Goal: Use online tool/utility: Utilize a website feature to perform a specific function

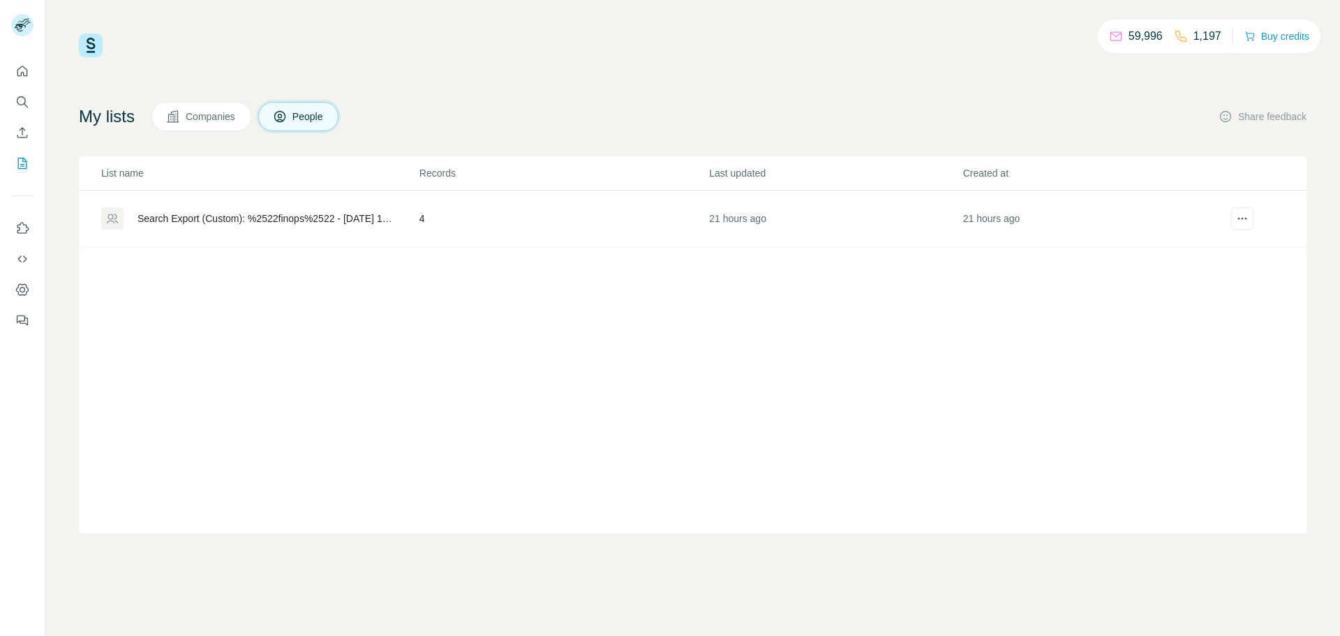
click at [277, 219] on div "Search Export (Custom): %2522finops%2522 - [DATE] 16:04" at bounding box center [266, 218] width 258 height 14
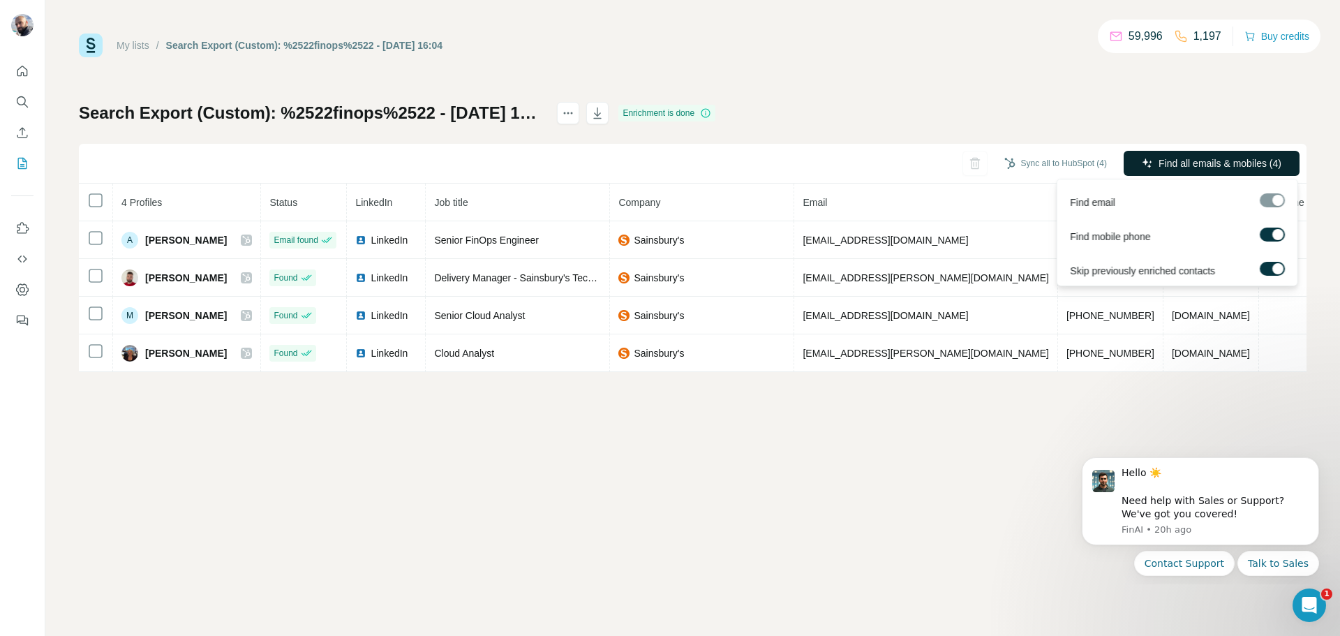
click at [1193, 165] on span "Find all emails & mobiles (4)" at bounding box center [1219, 163] width 123 height 14
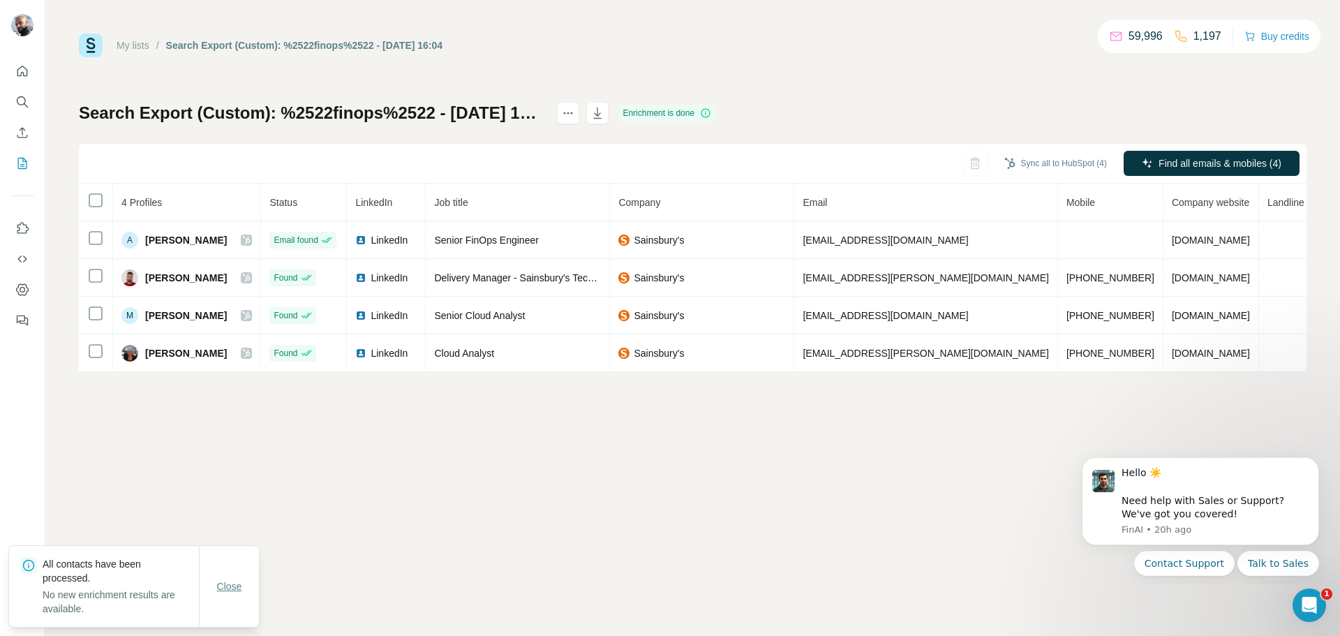
click at [222, 583] on span "Close" at bounding box center [229, 586] width 25 height 14
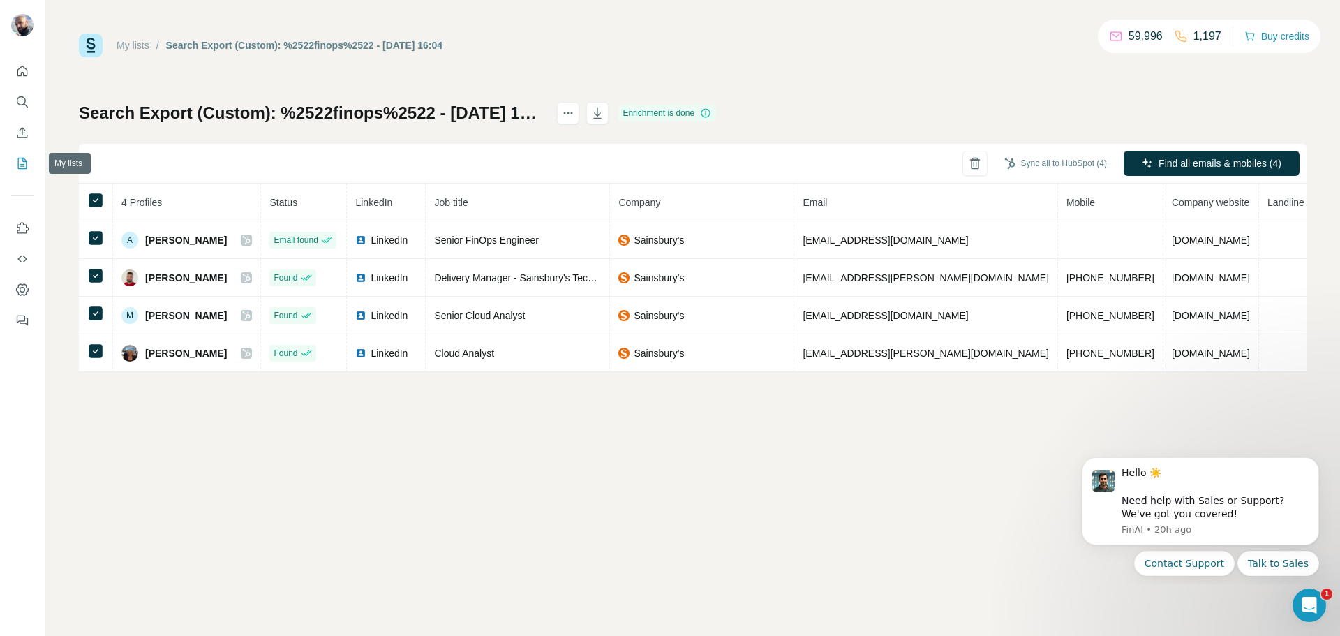
click at [19, 159] on icon "My lists" at bounding box center [22, 163] width 14 height 14
